Goal: Find contact information: Find contact information

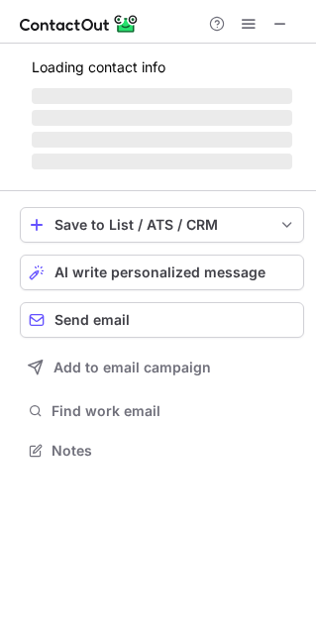
scroll to position [448, 316]
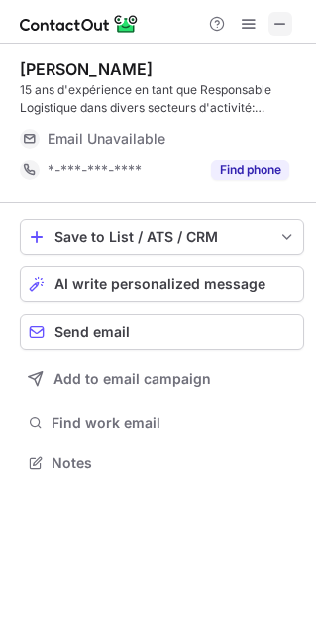
click at [279, 22] on span at bounding box center [280, 24] width 16 height 16
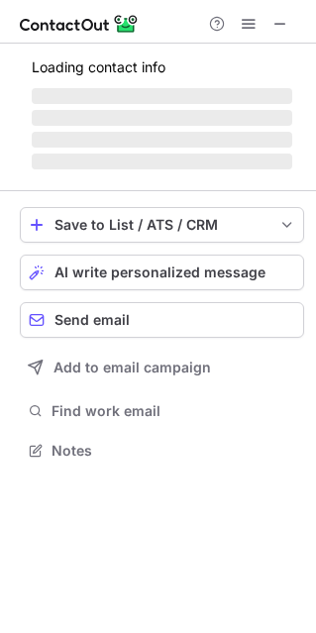
scroll to position [462, 316]
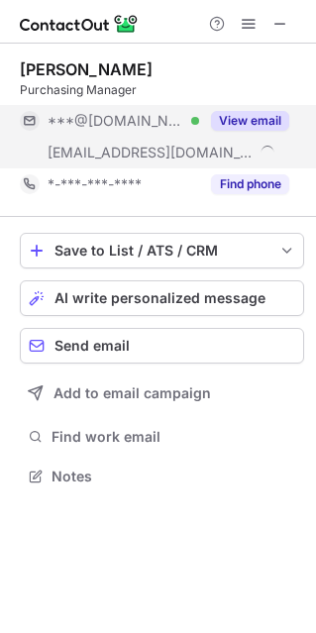
click at [247, 119] on button "View email" at bounding box center [250, 121] width 78 height 20
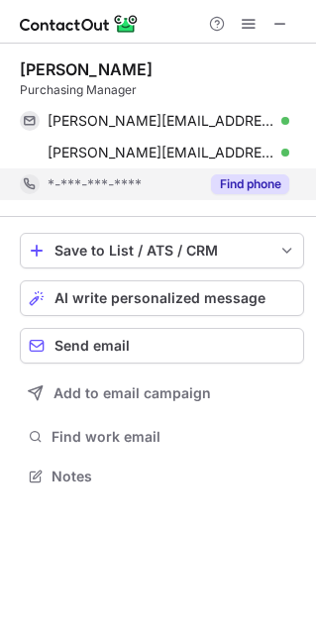
click at [262, 192] on button "Find phone" at bounding box center [250, 184] width 78 height 20
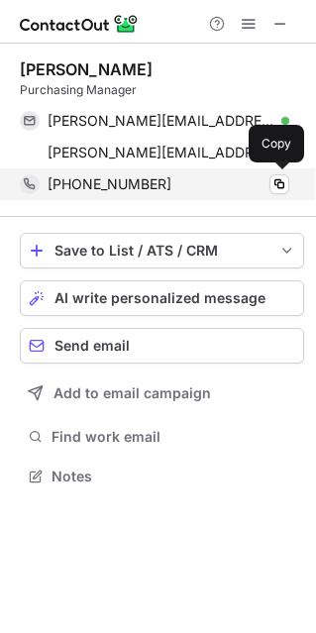
click at [278, 194] on div "[PHONE_NUMBER] Copy" at bounding box center [154, 184] width 269 height 32
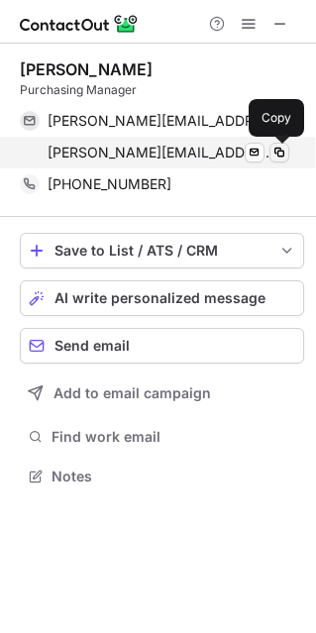
click at [284, 159] on span at bounding box center [279, 153] width 16 height 16
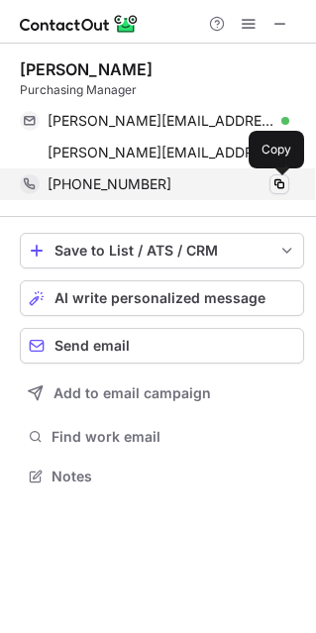
click at [277, 184] on span at bounding box center [279, 184] width 16 height 16
